Goal: Task Accomplishment & Management: Use online tool/utility

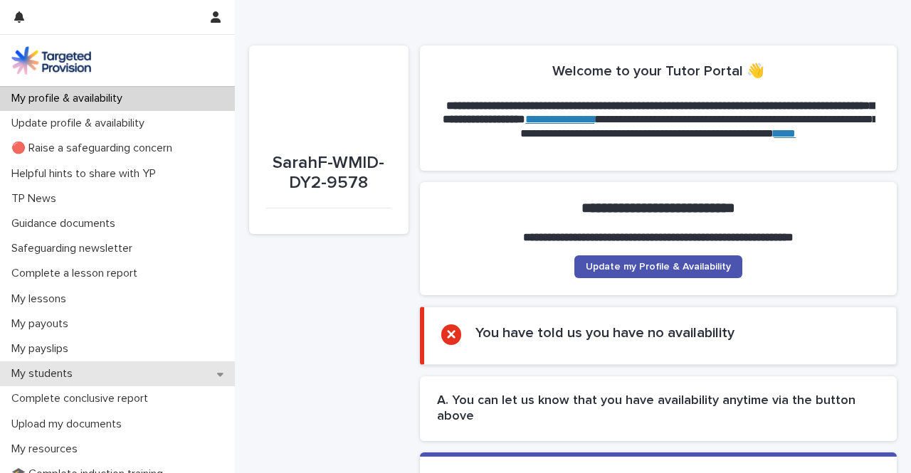
click at [47, 371] on p "My students" at bounding box center [45, 374] width 78 height 14
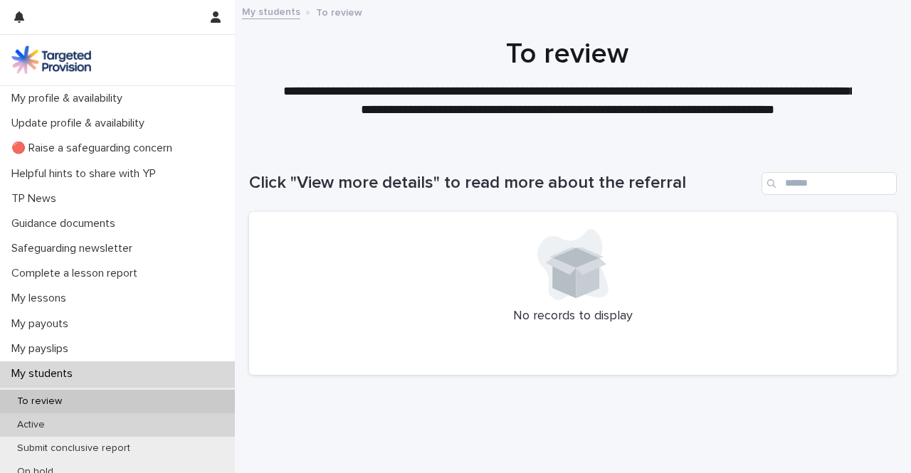
click at [46, 419] on p "Active" at bounding box center [31, 425] width 51 height 12
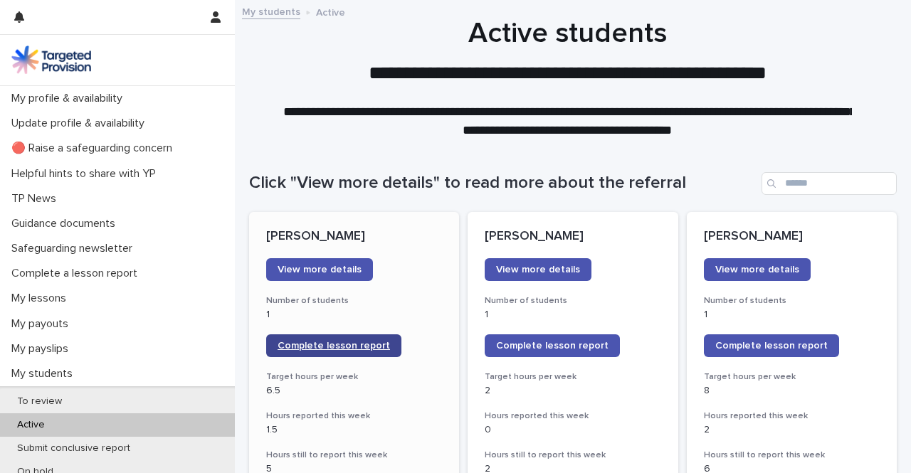
click at [327, 348] on span "Complete lesson report" at bounding box center [334, 346] width 112 height 10
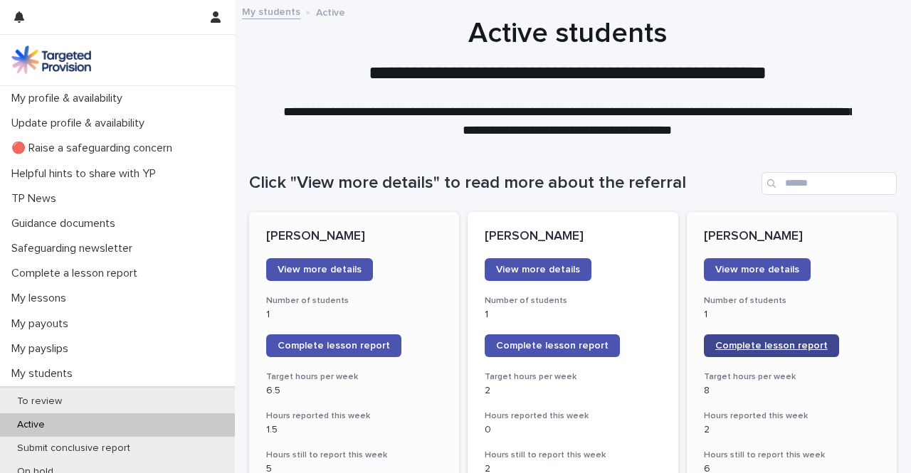
click at [738, 349] on span "Complete lesson report" at bounding box center [771, 346] width 112 height 10
